Goal: Transaction & Acquisition: Subscribe to service/newsletter

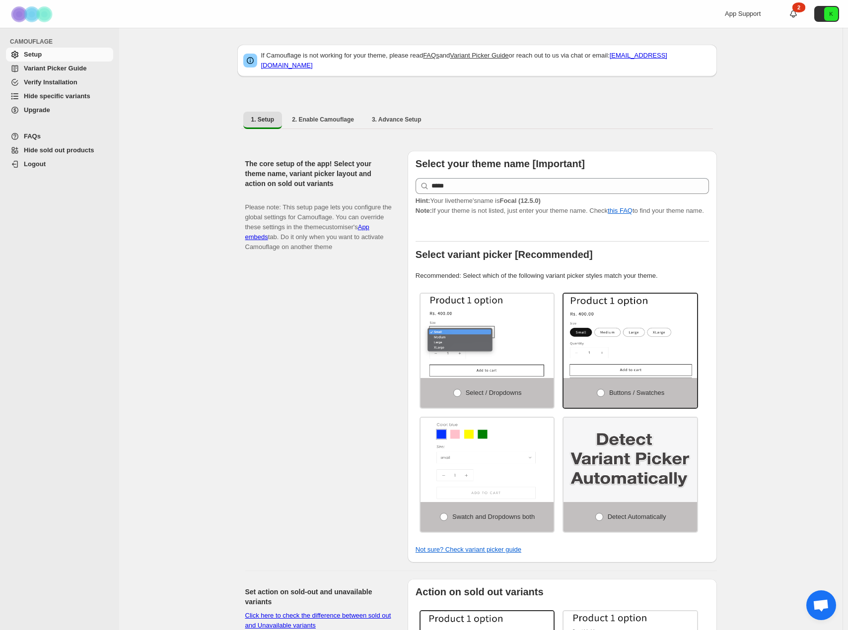
click at [53, 72] on span "Variant Picker Guide" at bounding box center [67, 69] width 87 height 10
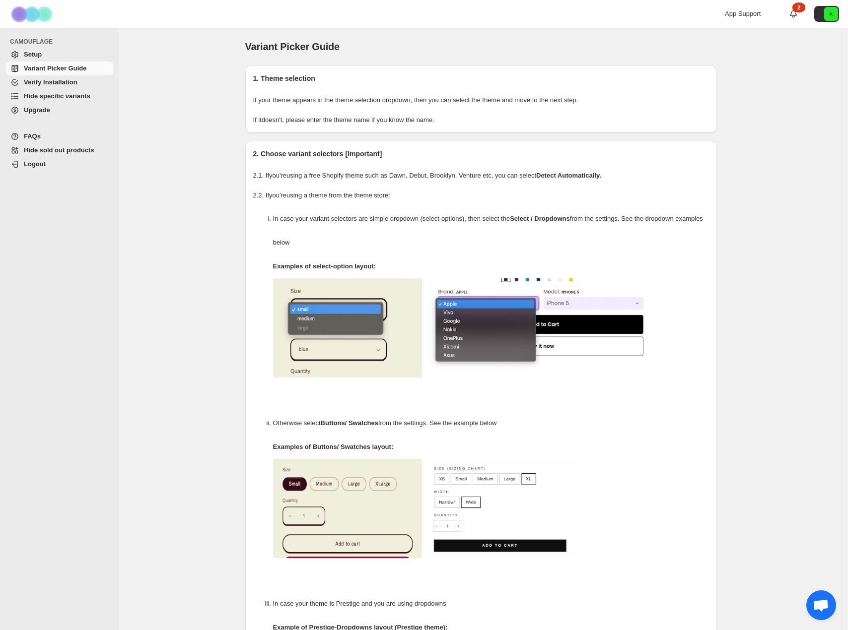
click at [64, 83] on span "Verify Installation" at bounding box center [51, 81] width 54 height 7
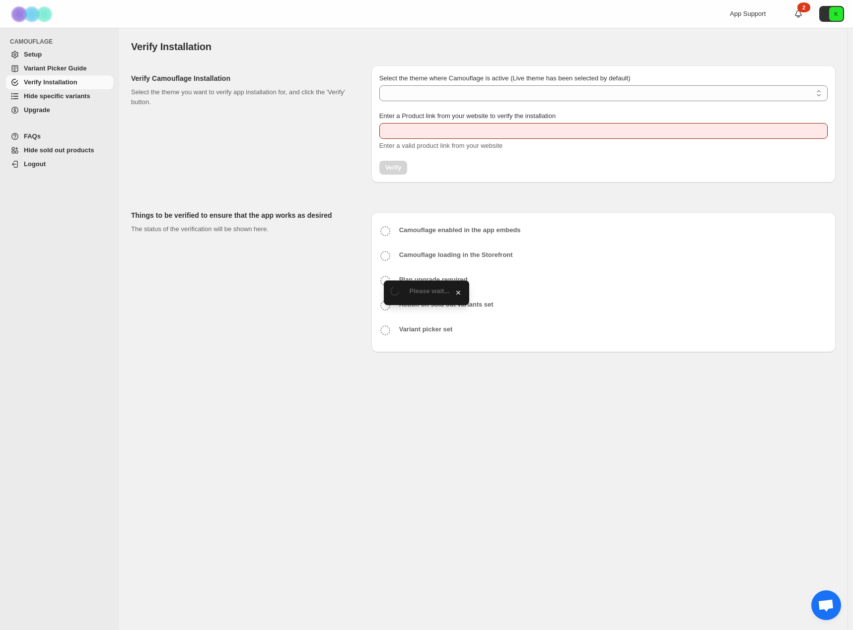
click at [38, 99] on span "Hide specific variants" at bounding box center [57, 95] width 67 height 7
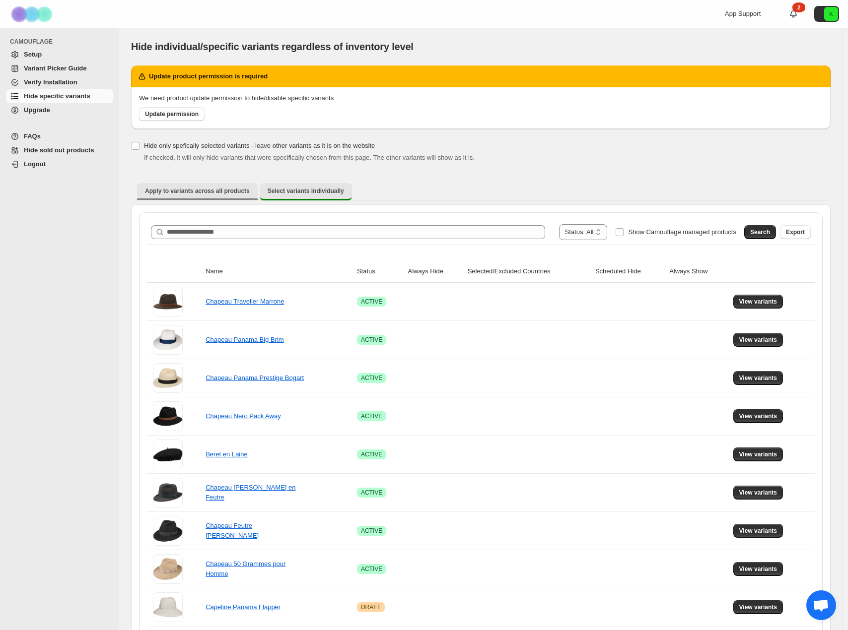
click at [228, 190] on span "Apply to variants across all products" at bounding box center [197, 191] width 105 height 8
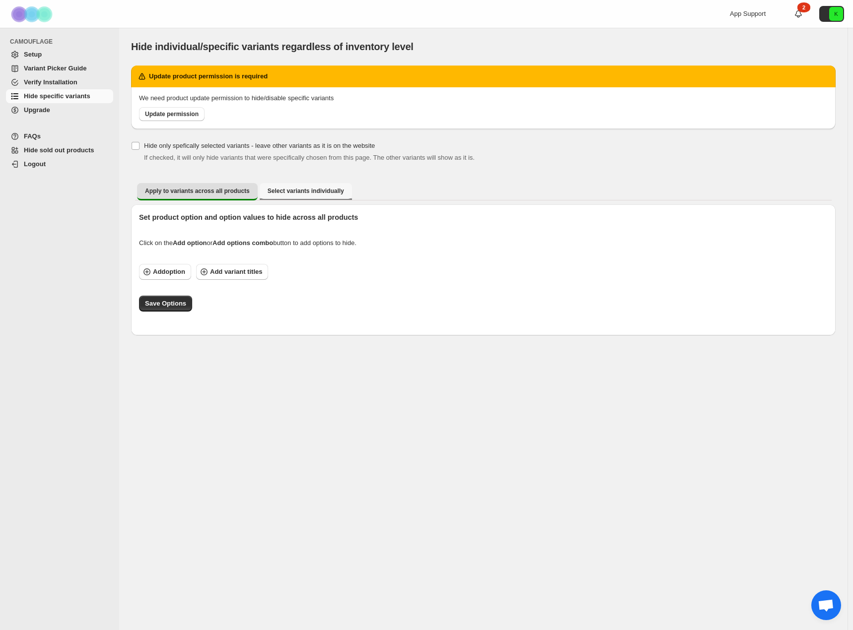
click at [295, 186] on button "Select variants individually" at bounding box center [306, 191] width 92 height 16
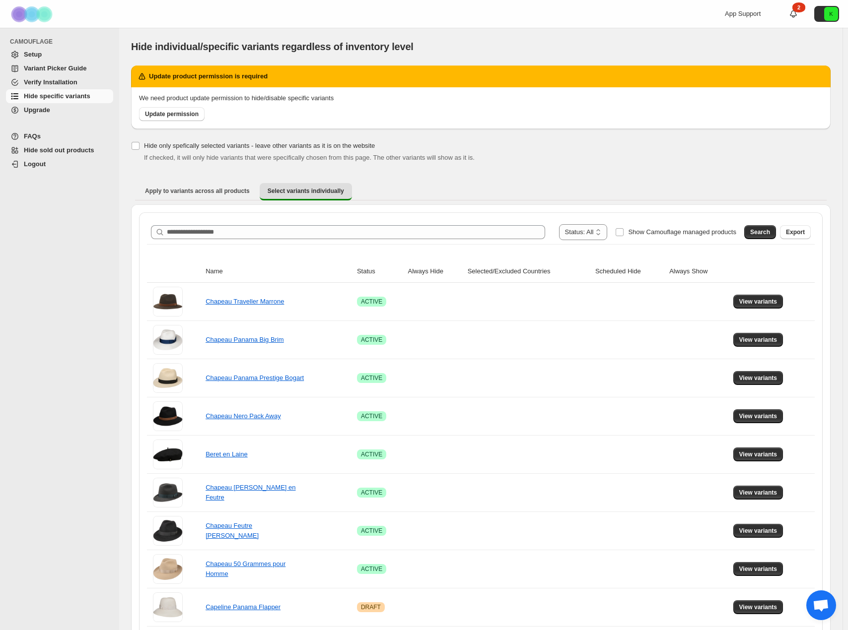
click at [42, 108] on span "Upgrade" at bounding box center [37, 109] width 26 height 7
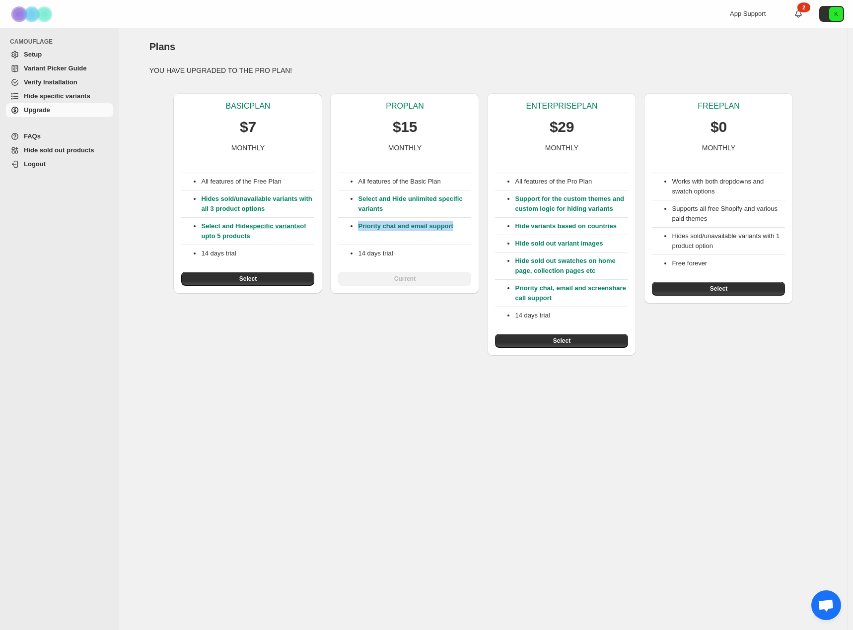
drag, startPoint x: 359, startPoint y: 223, endPoint x: 461, endPoint y: 230, distance: 102.0
click at [461, 230] on p "Priority chat and email support" at bounding box center [414, 231] width 113 height 20
drag, startPoint x: 438, startPoint y: 251, endPoint x: 431, endPoint y: 253, distance: 7.2
click at [438, 252] on p "14 days trial" at bounding box center [414, 254] width 113 height 10
drag, startPoint x: 407, startPoint y: 259, endPoint x: 347, endPoint y: 102, distance: 167.5
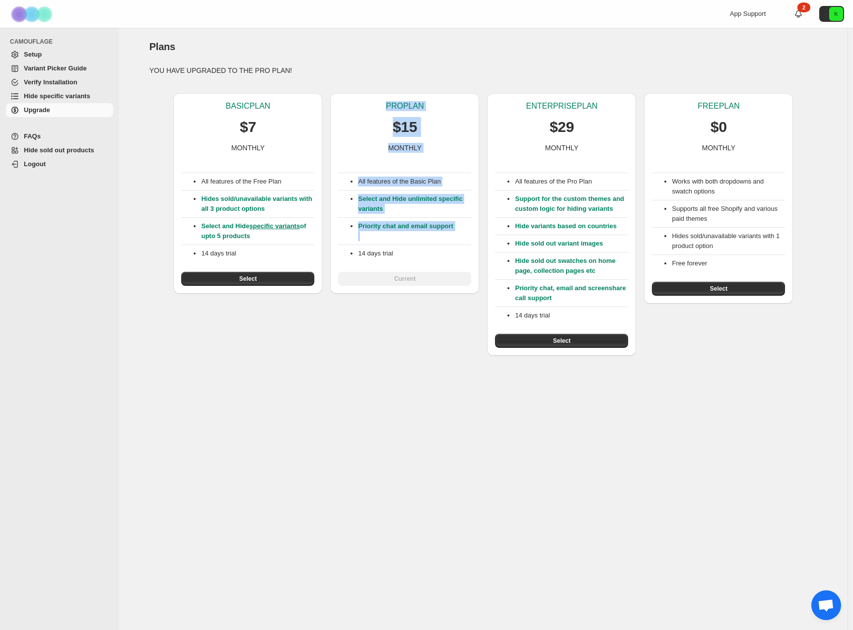
click at [347, 102] on div "PRO PLAN $15 MONTHLY All features of the Basic Plan Select and Hide unlimited s…" at bounding box center [404, 193] width 149 height 200
click at [427, 222] on p "Priority chat and email support" at bounding box center [414, 231] width 113 height 20
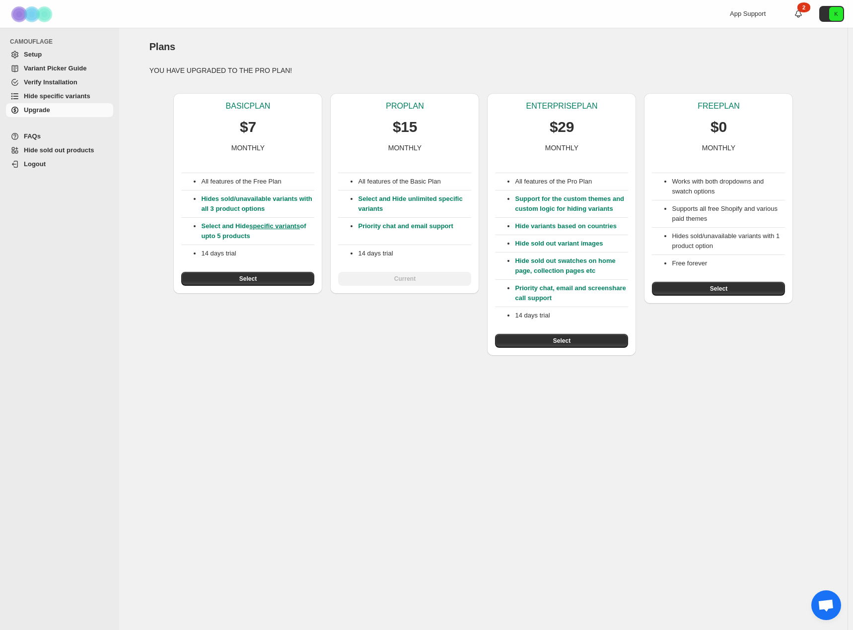
click at [71, 66] on span "Variant Picker Guide" at bounding box center [55, 68] width 63 height 7
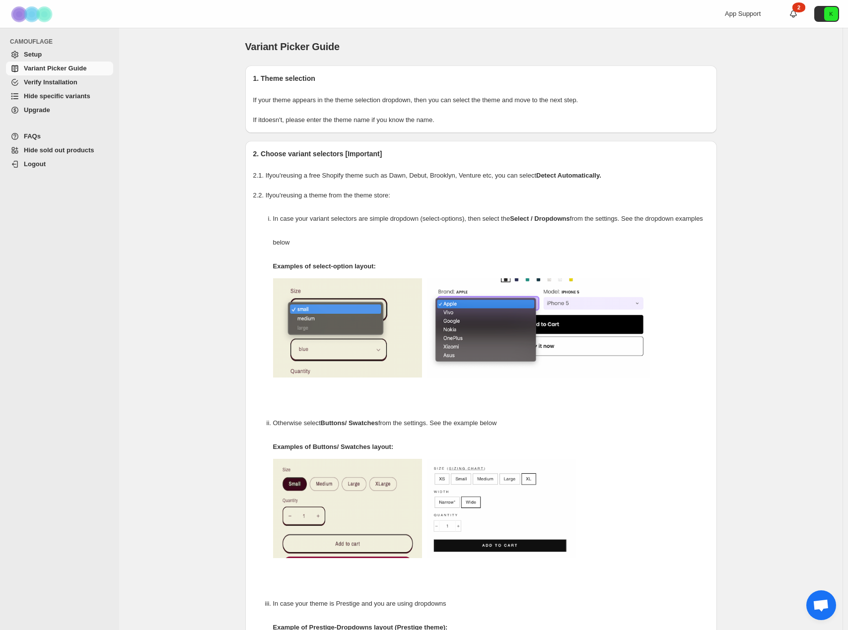
click at [49, 86] on span "Verify Installation" at bounding box center [67, 82] width 87 height 10
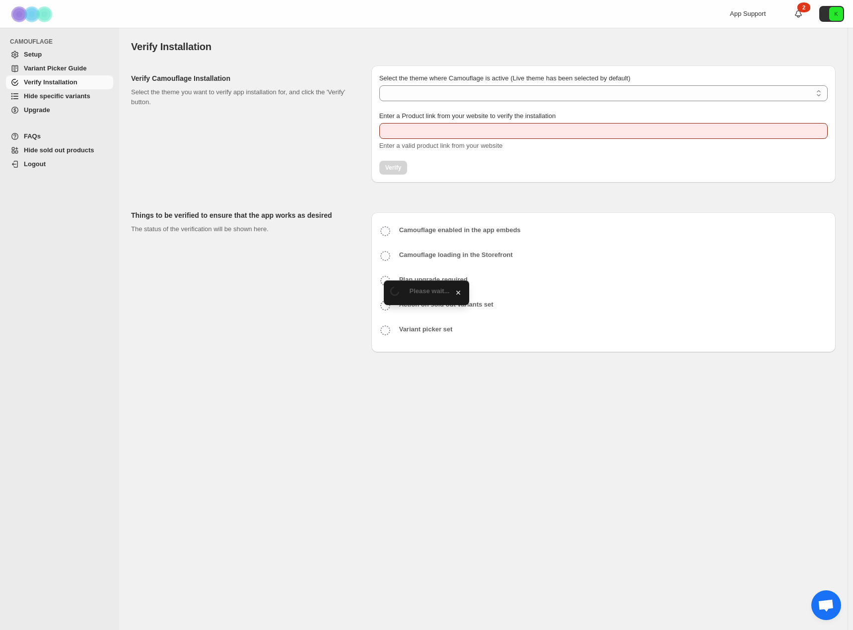
click at [51, 95] on span "Hide specific variants" at bounding box center [57, 95] width 67 height 7
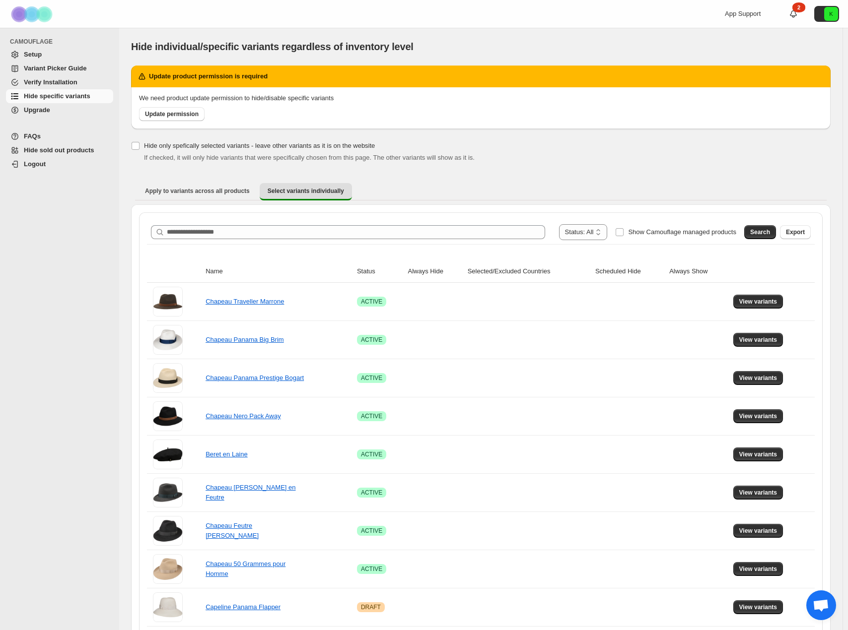
click at [23, 109] on link "Upgrade" at bounding box center [59, 110] width 107 height 14
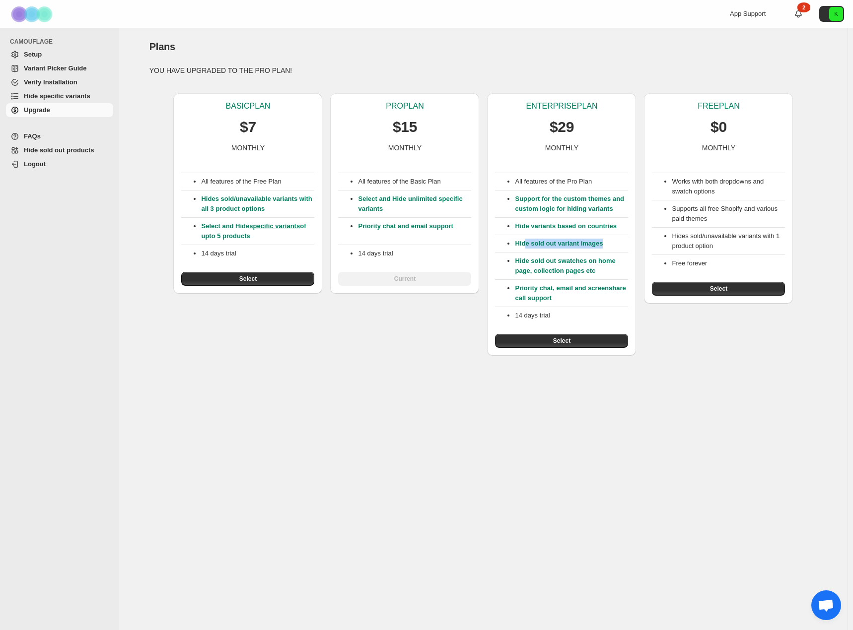
drag, startPoint x: 525, startPoint y: 248, endPoint x: 611, endPoint y: 244, distance: 86.4
click at [611, 244] on p "Hide sold out variant images" at bounding box center [571, 244] width 113 height 10
drag, startPoint x: 356, startPoint y: 198, endPoint x: 406, endPoint y: 220, distance: 54.4
click at [406, 220] on div "All features of the Basic Plan Select and Hide unlimited specific variants Prio…" at bounding box center [404, 219] width 133 height 133
drag, startPoint x: 516, startPoint y: 287, endPoint x: 602, endPoint y: 295, distance: 87.2
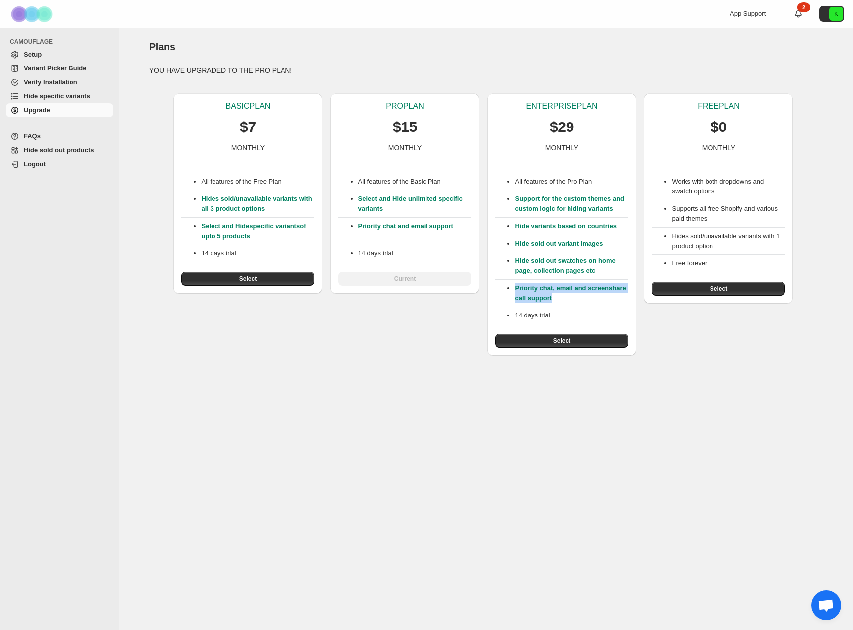
click at [602, 295] on p "Priority chat, email and screenshare call support" at bounding box center [571, 293] width 113 height 20
drag, startPoint x: 512, startPoint y: 199, endPoint x: 619, endPoint y: 213, distance: 108.2
click at [619, 213] on ul "Support for the custom themes and custom logic for hiding variants" at bounding box center [561, 204] width 133 height 20
click at [619, 213] on p "Support for the custom themes and custom logic for hiding variants" at bounding box center [571, 204] width 113 height 20
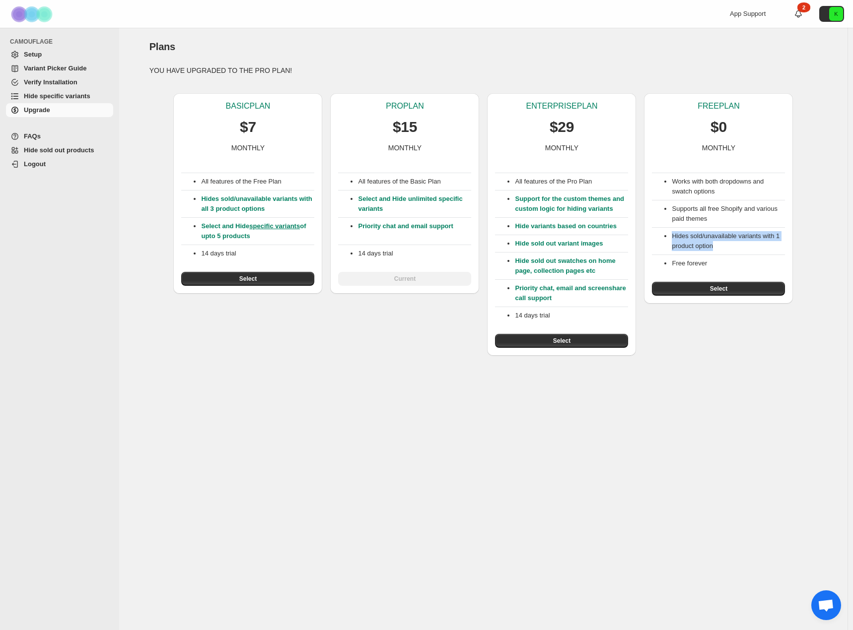
drag, startPoint x: 731, startPoint y: 247, endPoint x: 670, endPoint y: 234, distance: 61.3
click at [670, 234] on ul "Hides sold/unavailable variants with 1 product option" at bounding box center [718, 241] width 133 height 20
click at [727, 260] on li "Free forever" at bounding box center [727, 264] width 113 height 10
